Goal: Obtain resource: Download file/media

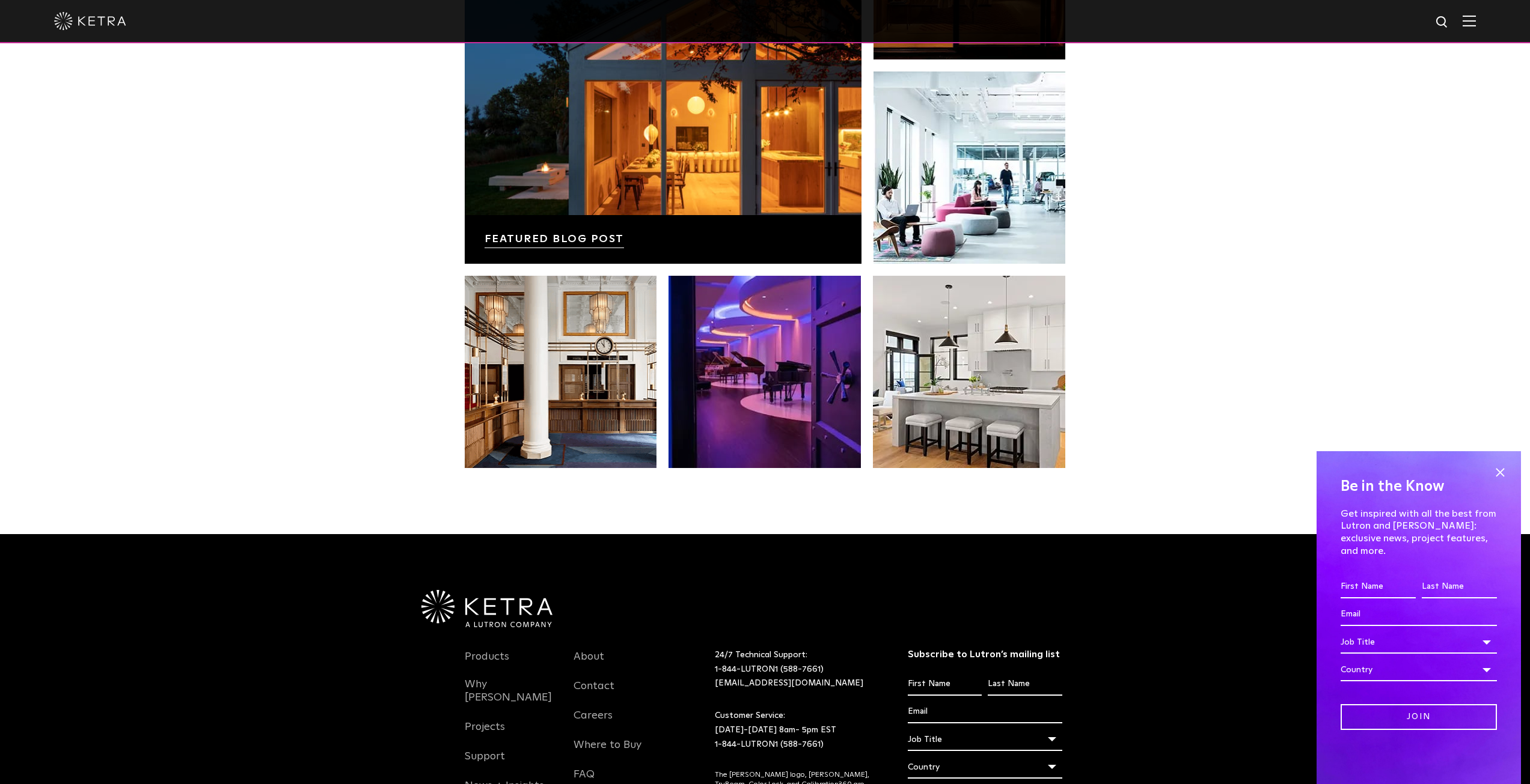
scroll to position [2407, 0]
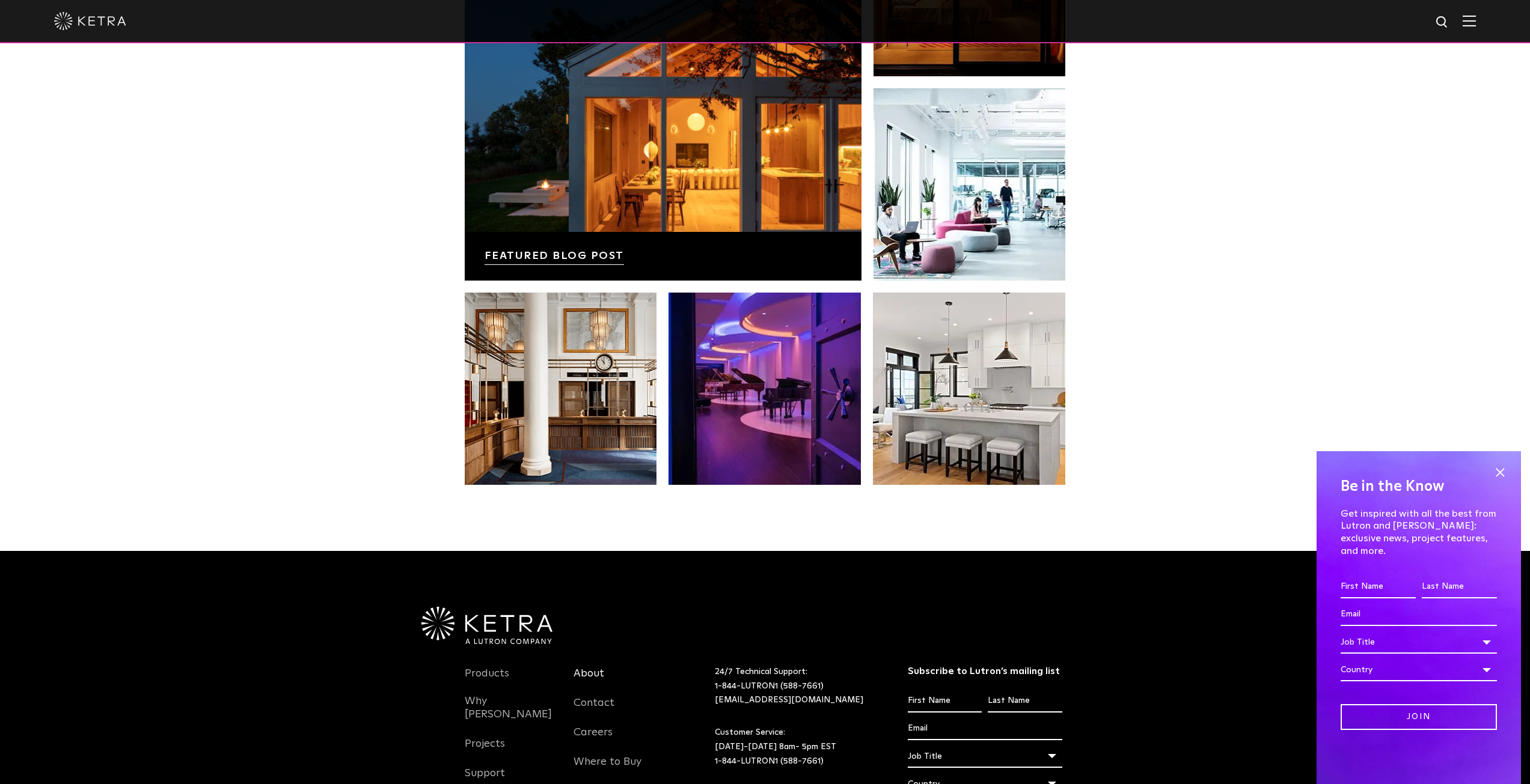
click at [596, 667] on link "About" at bounding box center [589, 681] width 30 height 28
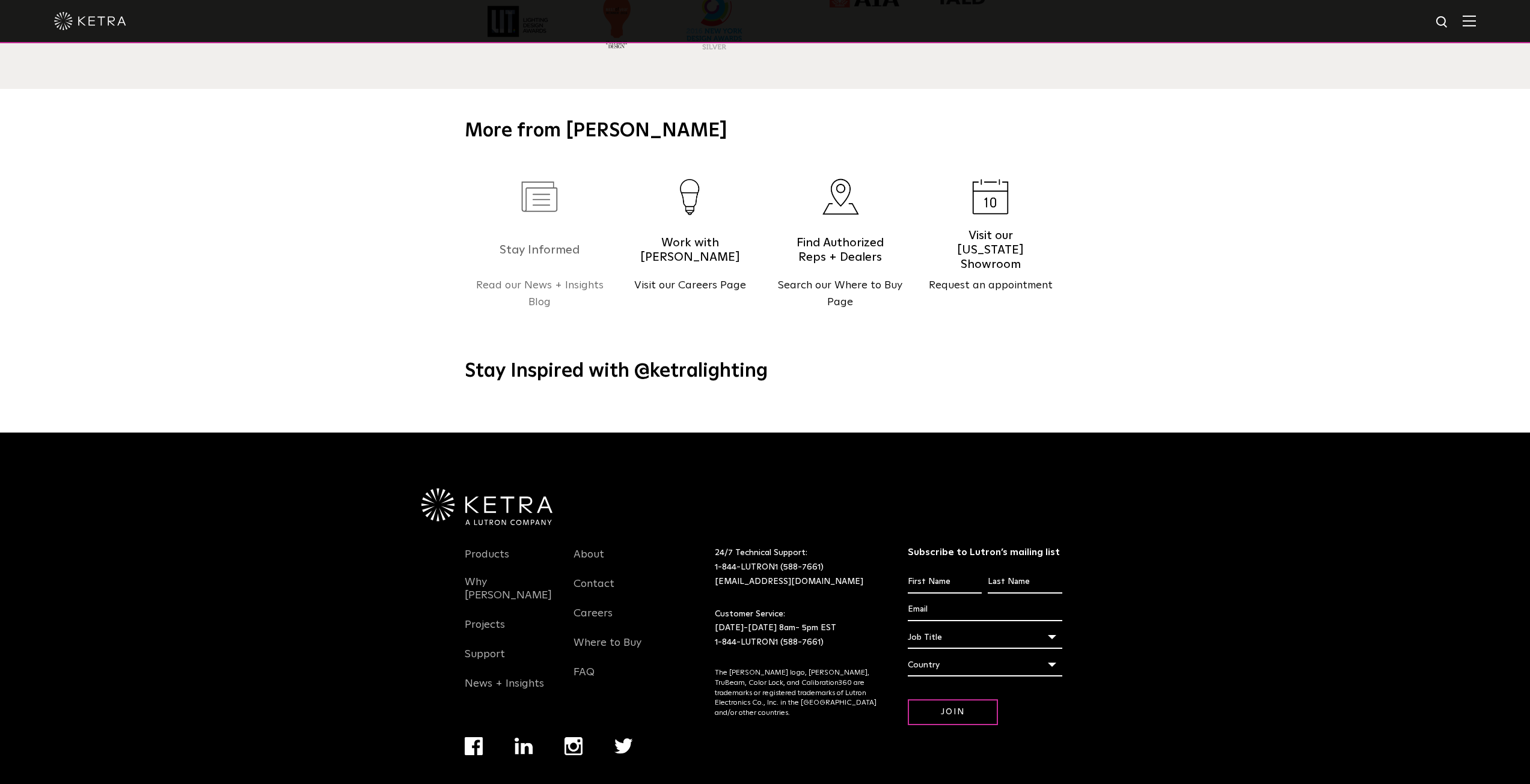
scroll to position [1549, 0]
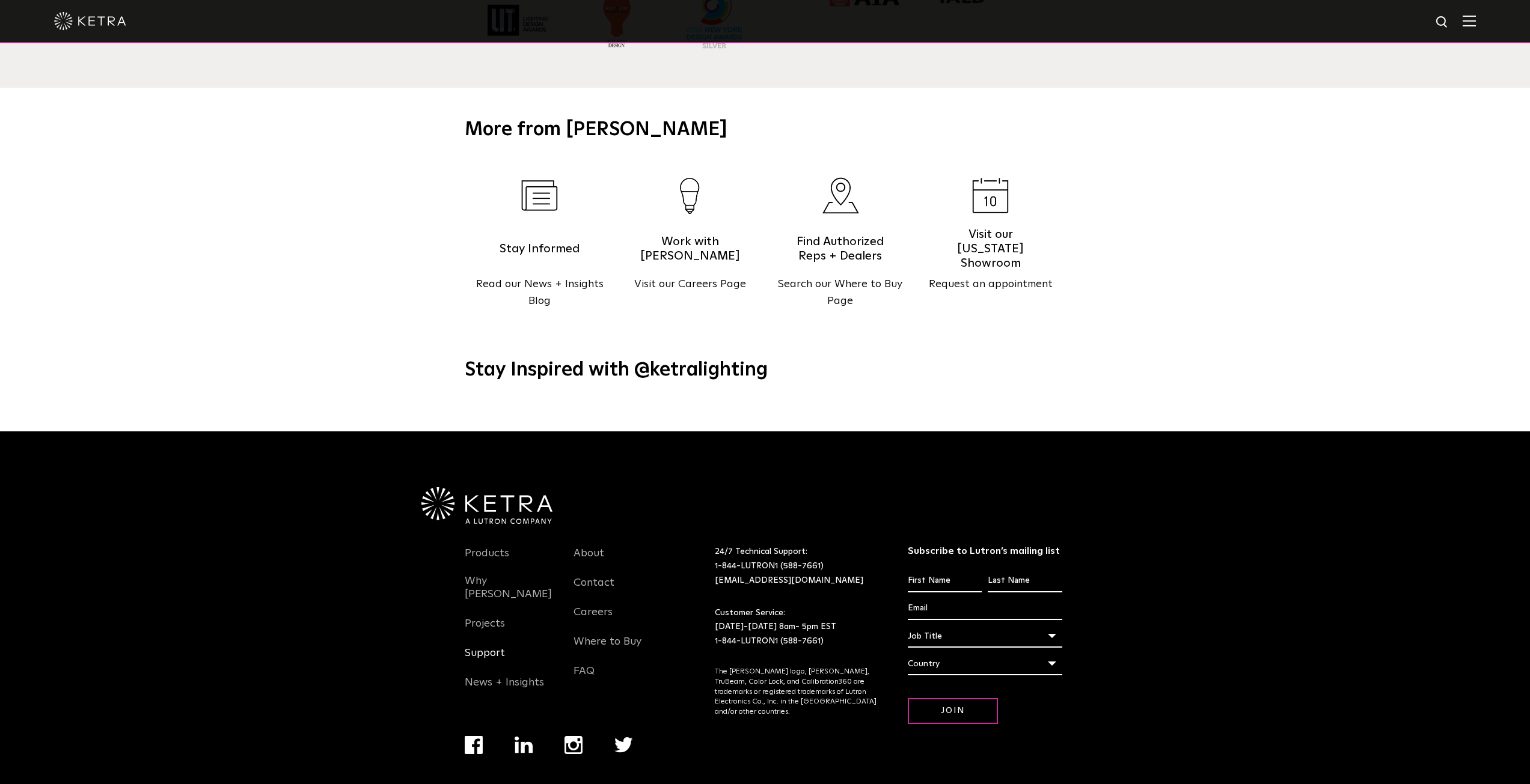
click at [494, 646] on link "Support" at bounding box center [485, 660] width 40 height 28
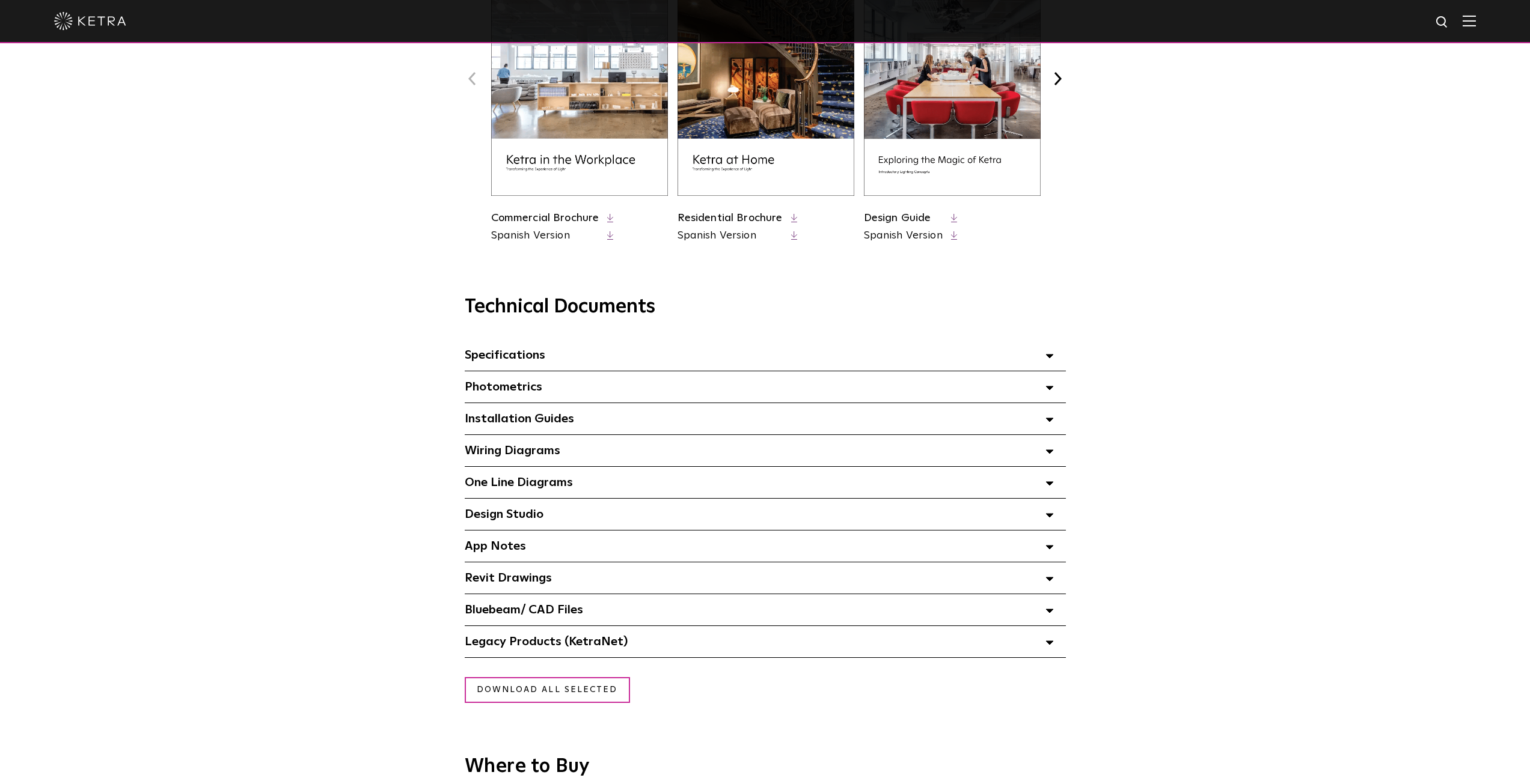
click at [578, 361] on div "Specifications Select checkboxes to use the bulk download option below" at bounding box center [765, 355] width 601 height 31
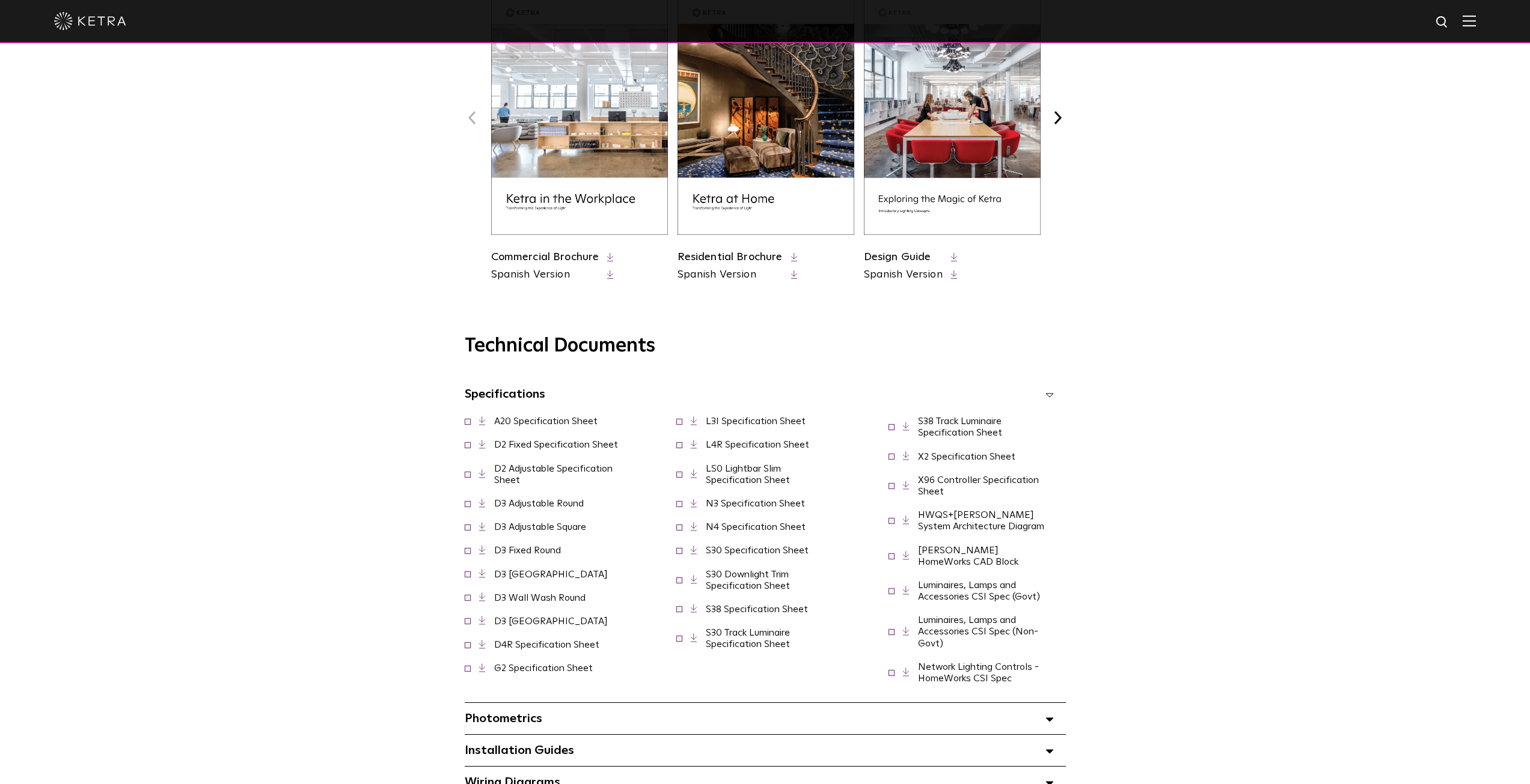
scroll to position [661, 0]
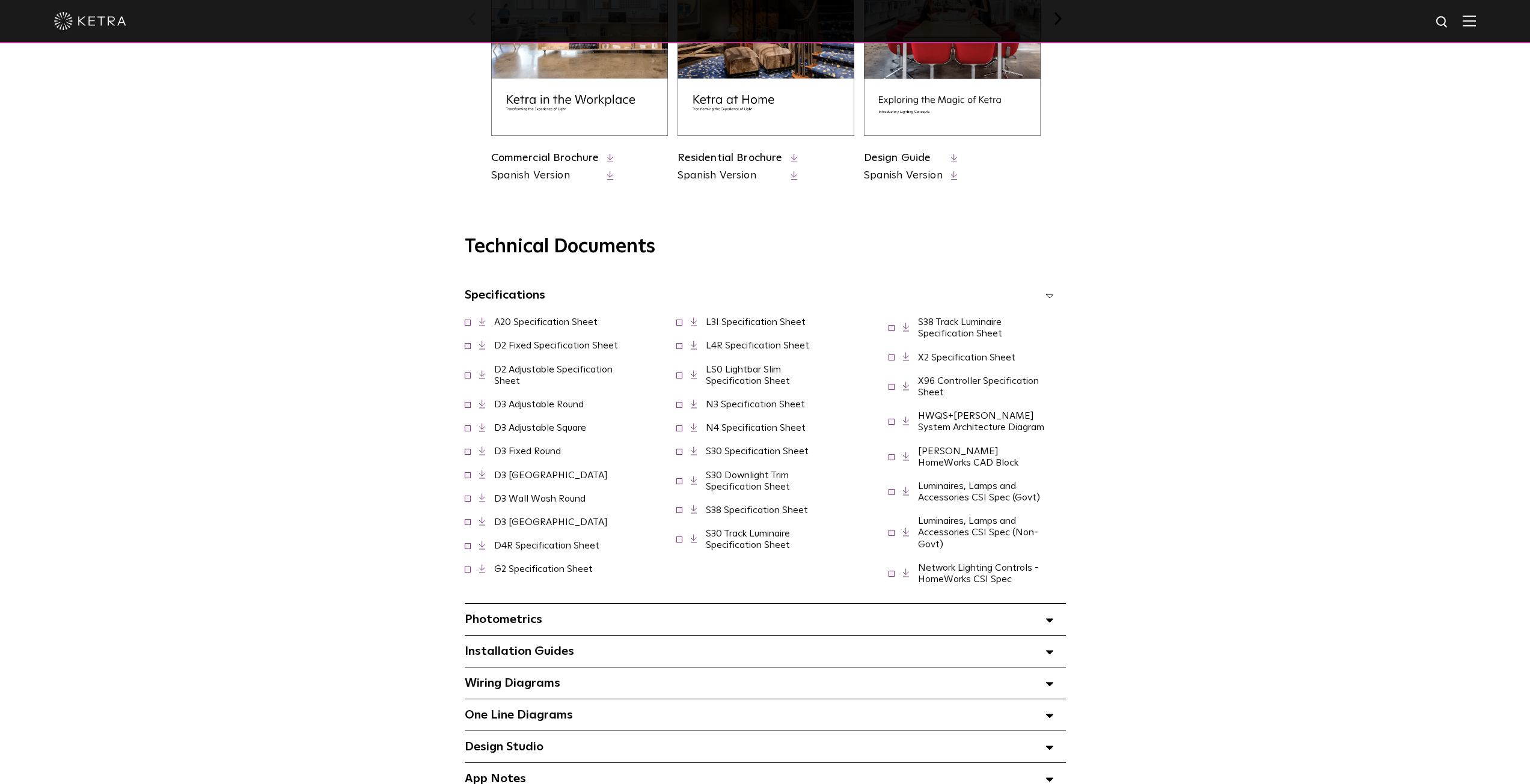
click at [736, 327] on link "L3I Specification Sheet" at bounding box center [756, 322] width 100 height 9
click at [757, 385] on link "LS0 Lightbar Slim Specification Sheet" at bounding box center [748, 375] width 84 height 21
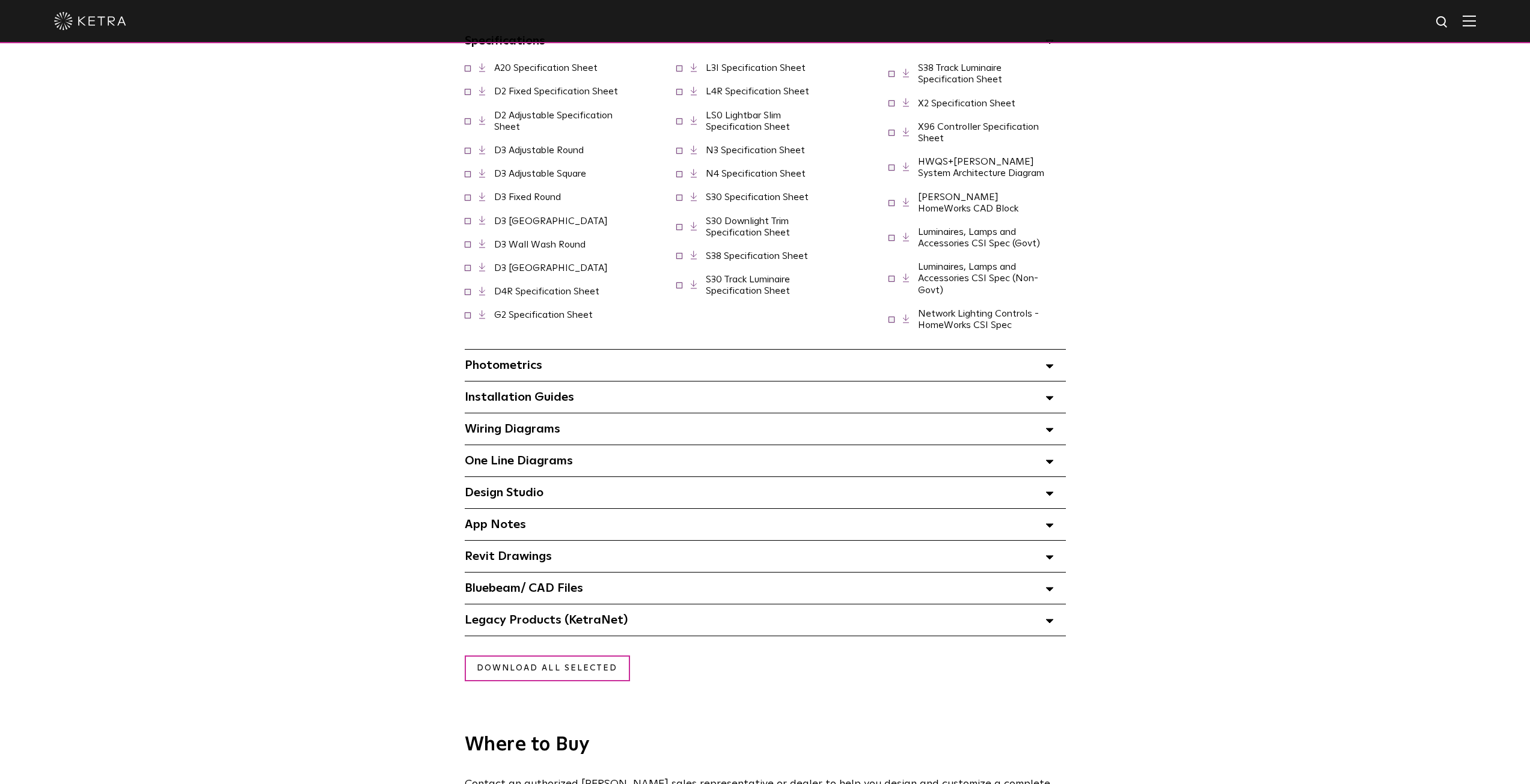
scroll to position [961, 0]
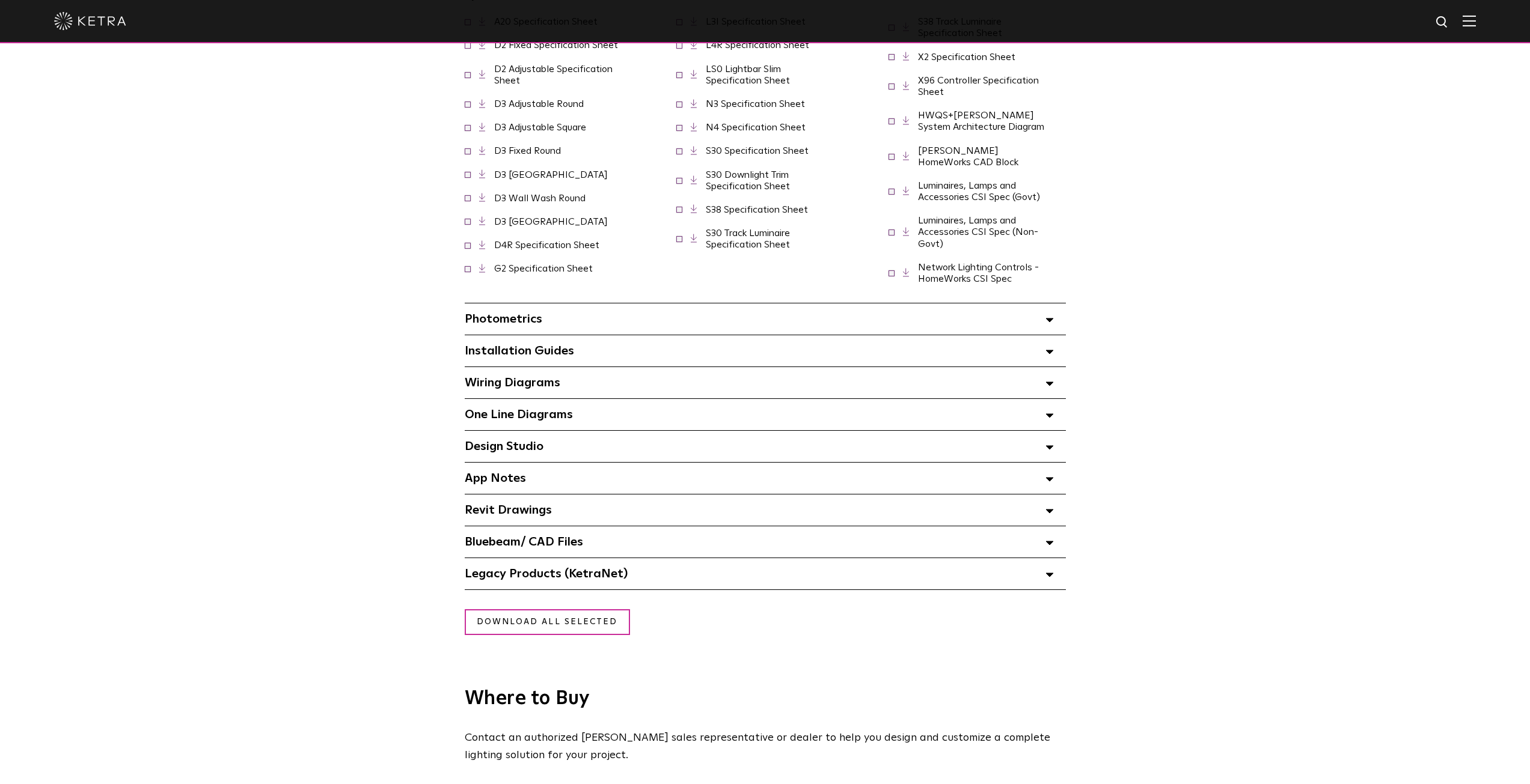
click at [537, 378] on span "Wiring Diagrams Select checkboxes to use the bulk download option below" at bounding box center [512, 382] width 96 height 12
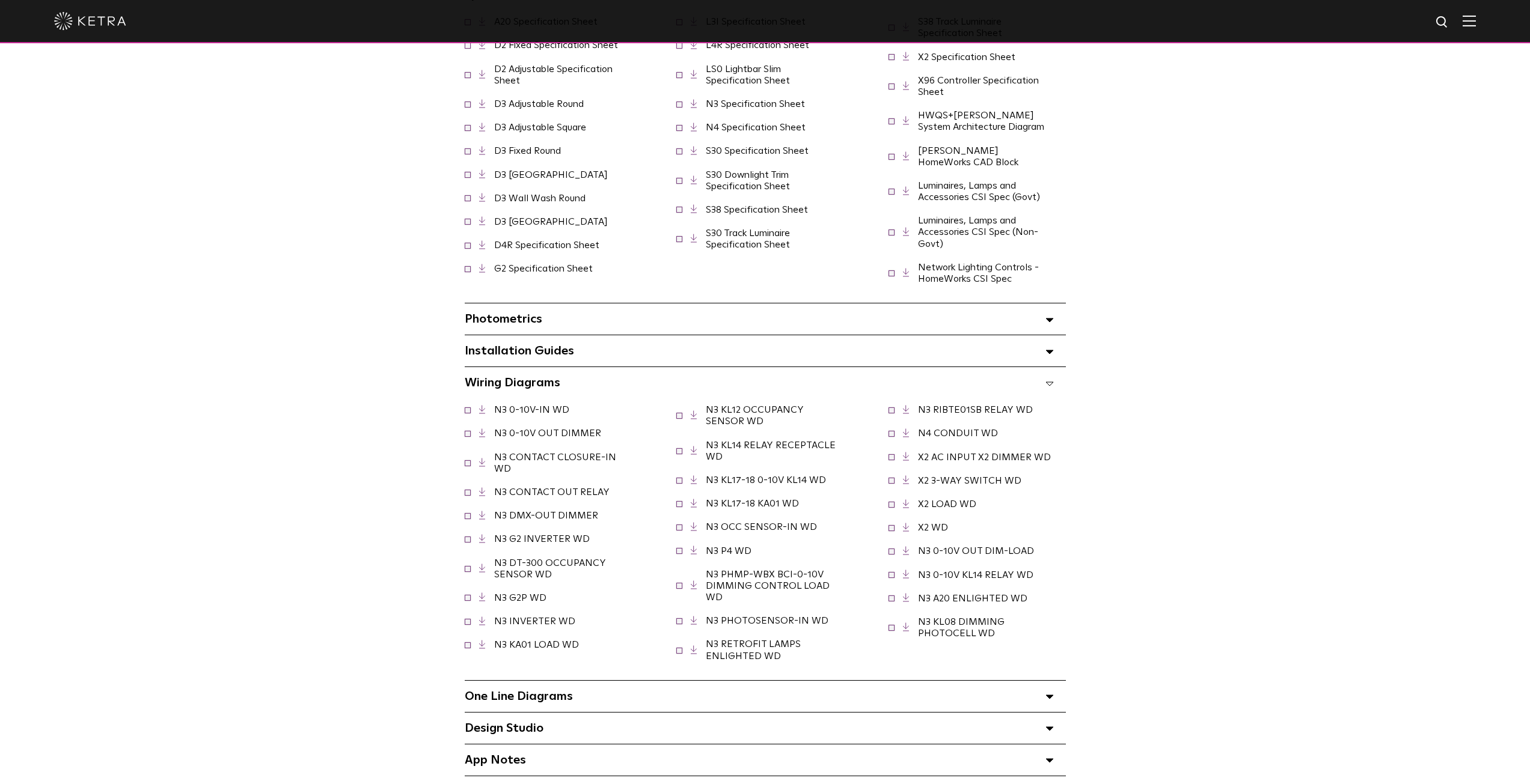
click at [623, 343] on div "Installation Guides Select checkboxes to use the bulk download option below" at bounding box center [765, 351] width 601 height 31
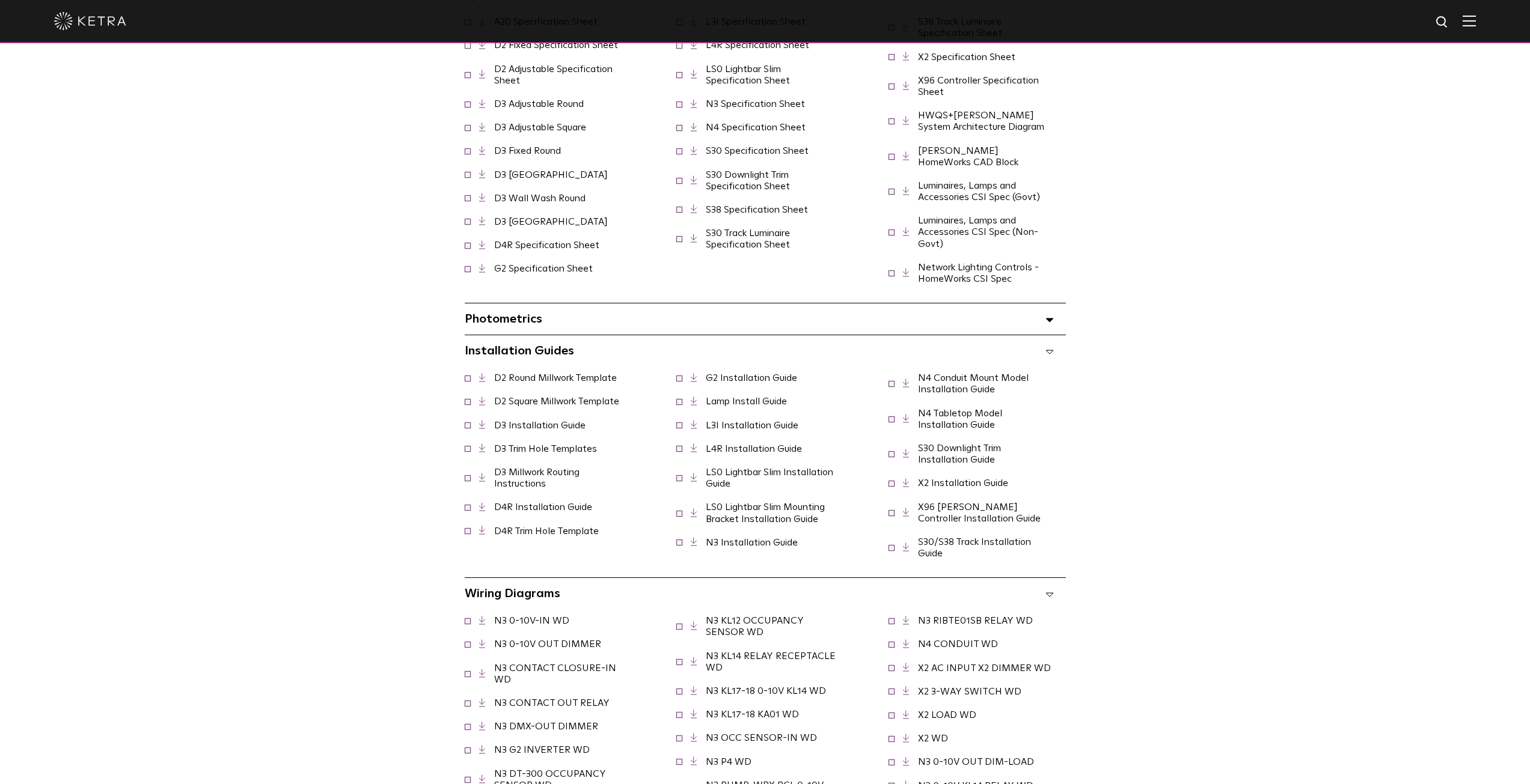
click at [720, 468] on link "LS0 Lightbar Slim Installation Guide" at bounding box center [770, 478] width 128 height 21
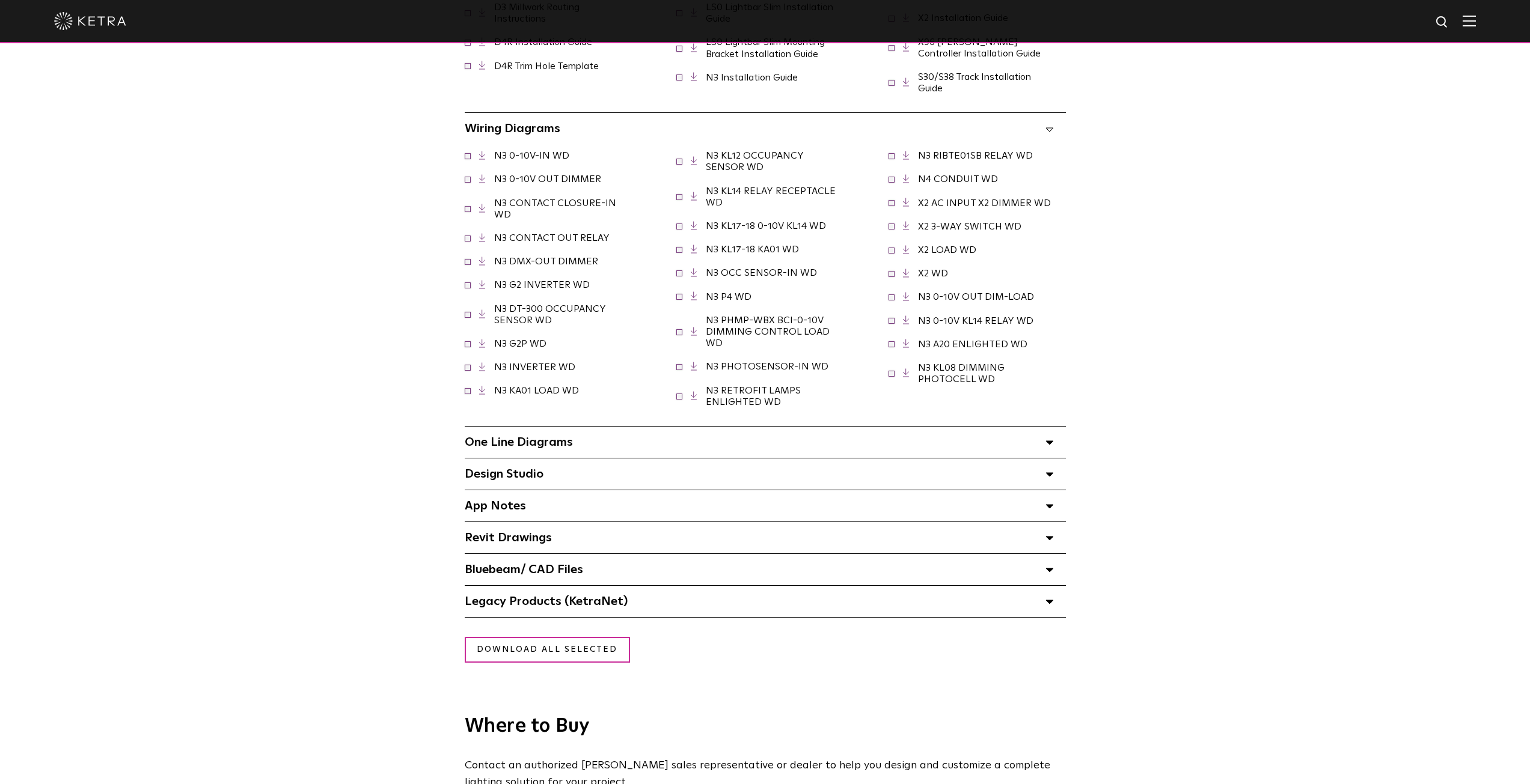
scroll to position [1442, 0]
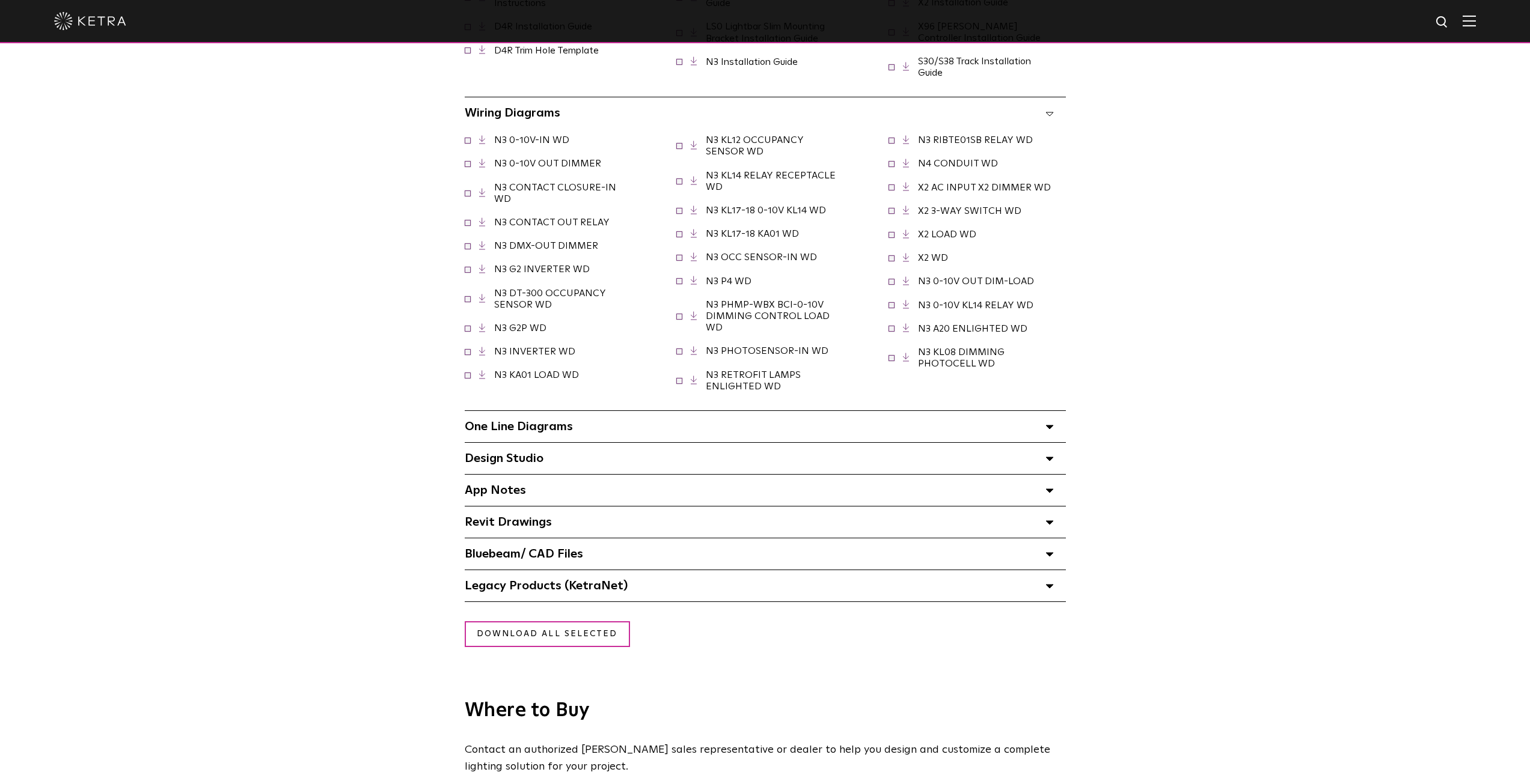
click at [599, 420] on div "One Line Diagrams Select checkboxes to use the bulk download option below" at bounding box center [765, 427] width 601 height 31
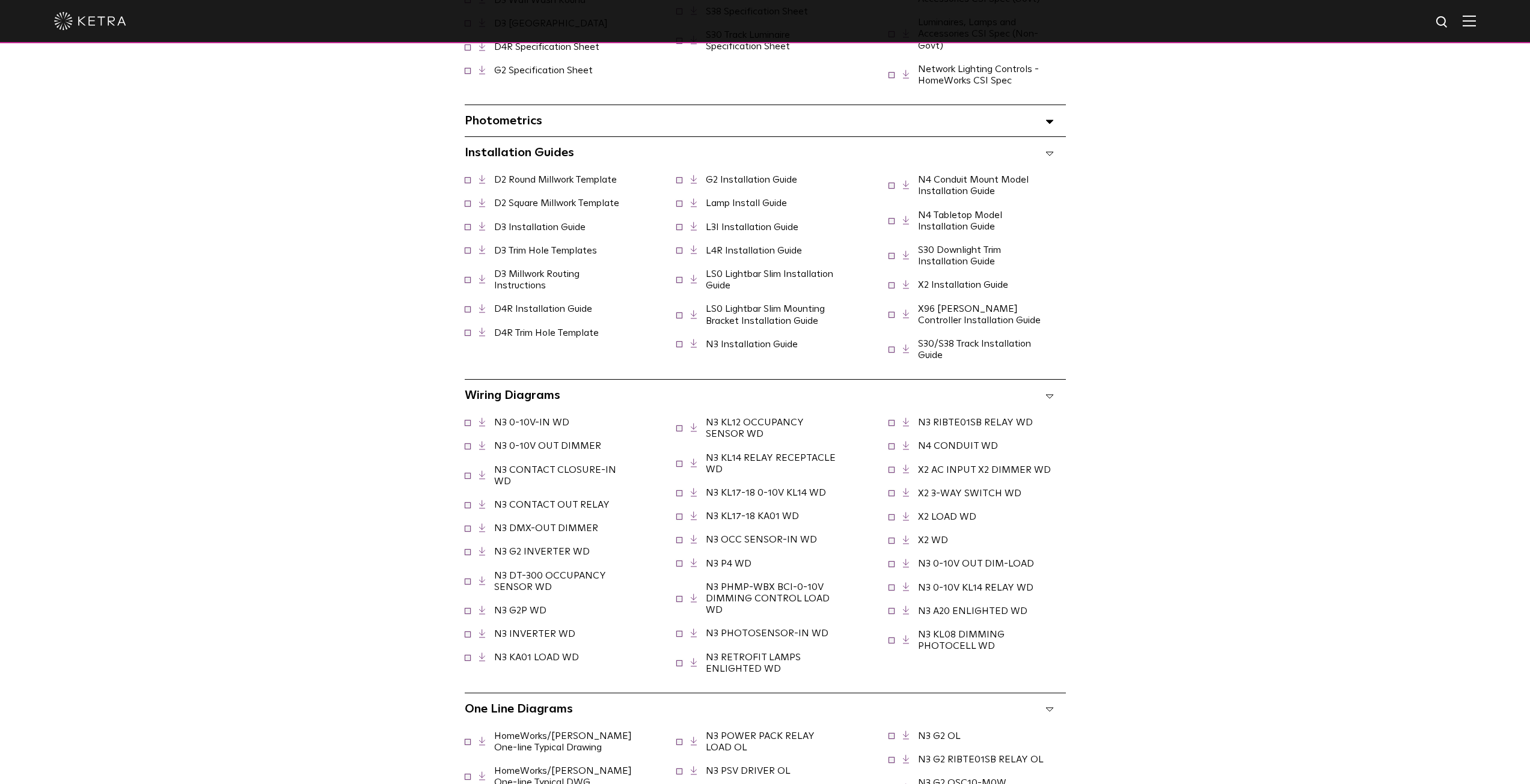
scroll to position [1141, 0]
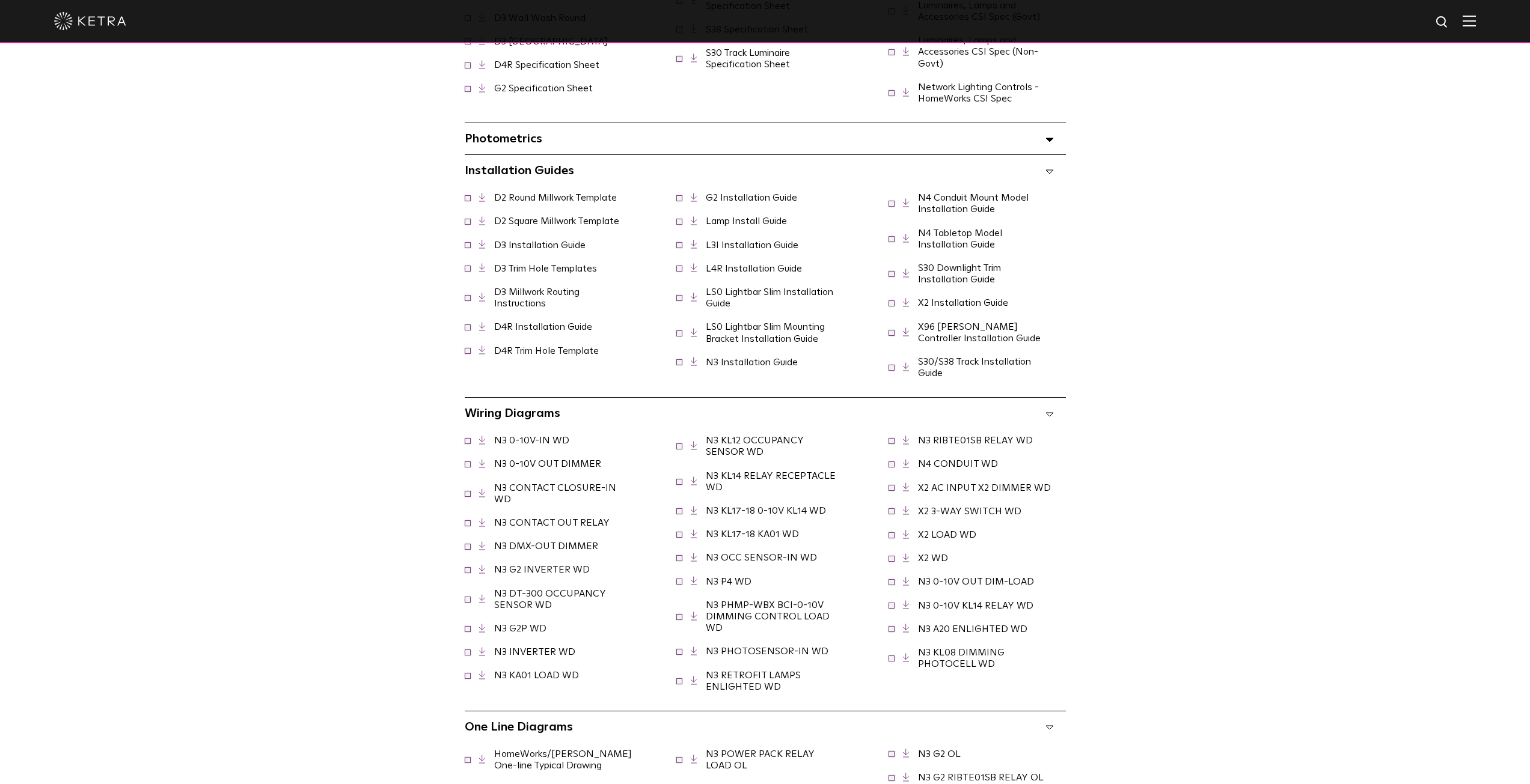
click at [724, 287] on link "LS0 Lightbar Slim Installation Guide" at bounding box center [770, 298] width 128 height 21
